Goal: Transaction & Acquisition: Purchase product/service

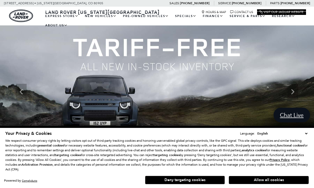
click at [0, 0] on link "Range Rover Evoque" at bounding box center [0, 0] width 0 height 0
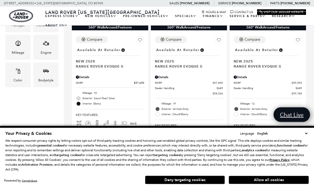
scroll to position [190, 0]
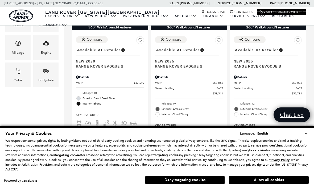
click at [281, 184] on button "Allow all cookies" at bounding box center [269, 180] width 80 height 8
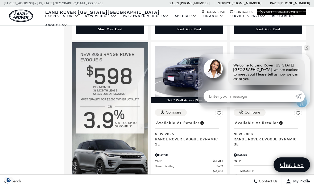
scroll to position [322, 0]
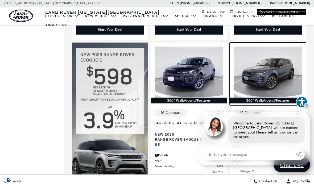
click at [305, 71] on div at bounding box center [268, 70] width 76 height 55
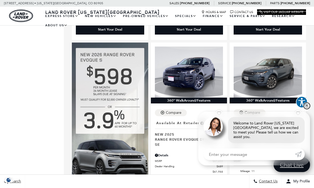
click at [309, 109] on link "✕" at bounding box center [307, 106] width 6 height 6
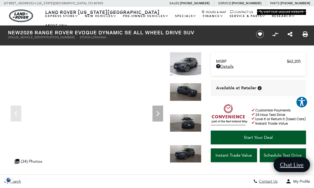
click at [0, 0] on link "Range Rover Evoque" at bounding box center [0, 0] width 0 height 0
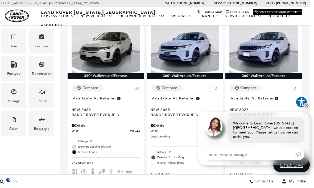
scroll to position [141, 4]
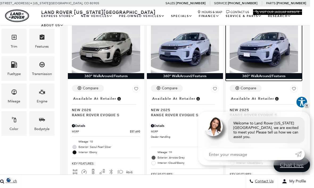
click at [268, 48] on img at bounding box center [264, 47] width 68 height 51
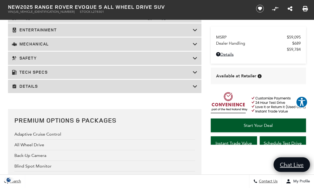
click at [71, 93] on div "Details" at bounding box center [104, 86] width 193 height 13
